Goal: Task Accomplishment & Management: Manage account settings

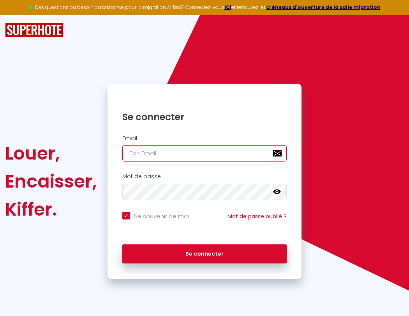
type input "l"
checkbox input "true"
type input "le"
checkbox input "true"
type input "les"
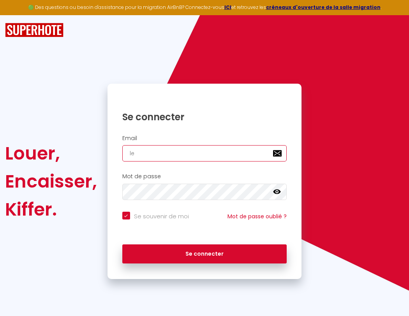
checkbox input "true"
type input "lesp"
checkbox input "true"
type input "lespa"
checkbox input "true"
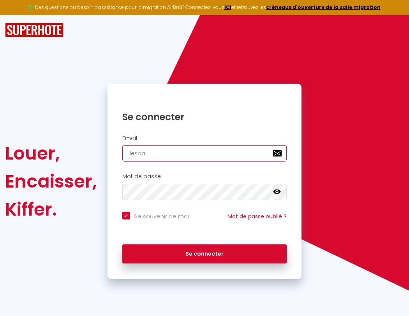
type input "lespac"
checkbox input "true"
type input "lespace"
checkbox input "true"
type input "l"
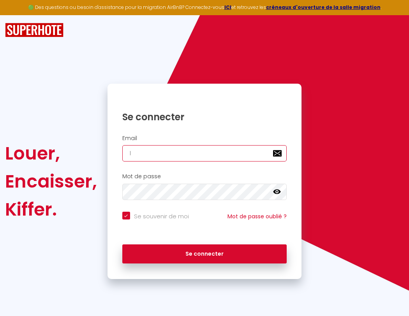
checkbox input "true"
type input "le"
checkbox input "true"
type input "les"
checkbox input "true"
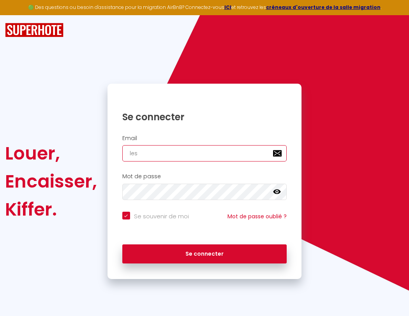
type input "lesp"
checkbox input "true"
type input "lespa"
checkbox input "true"
type input "lespac"
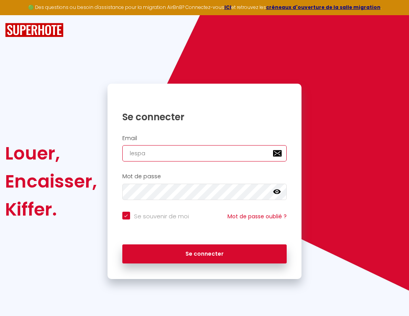
checkbox input "true"
type input "lespace"
checkbox input "true"
type input "l"
checkbox input "true"
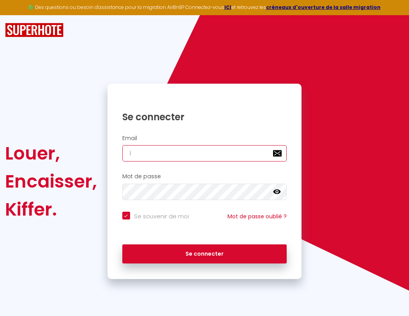
type input "lespaced"
checkbox input "true"
type input "lespacedetente@"
checkbox input "true"
type input "lespacede"
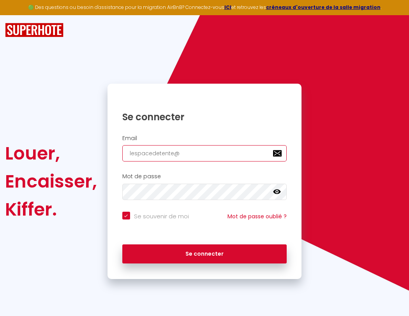
checkbox input "true"
type input "lespacedetente@g"
checkbox input "true"
type input "lespacedet"
checkbox input "true"
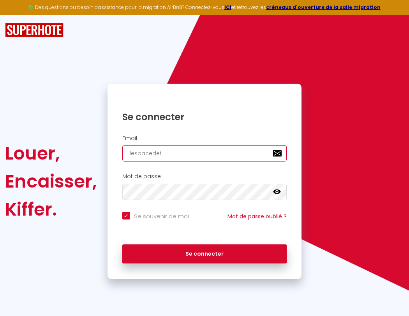
type input "lespacedetente@gm"
checkbox input "true"
type input "lespacedete"
checkbox input "true"
type input "lespacedetente@gma"
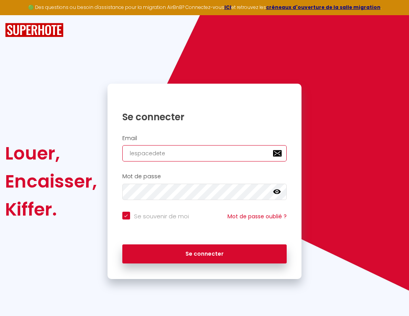
checkbox input "true"
type input "lespacedeten"
checkbox input "true"
type input "lespacedetente@gmai"
checkbox input "true"
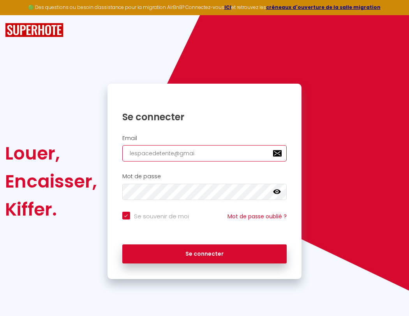
type input "lespacedetent"
checkbox input "true"
